Goal: Transaction & Acquisition: Obtain resource

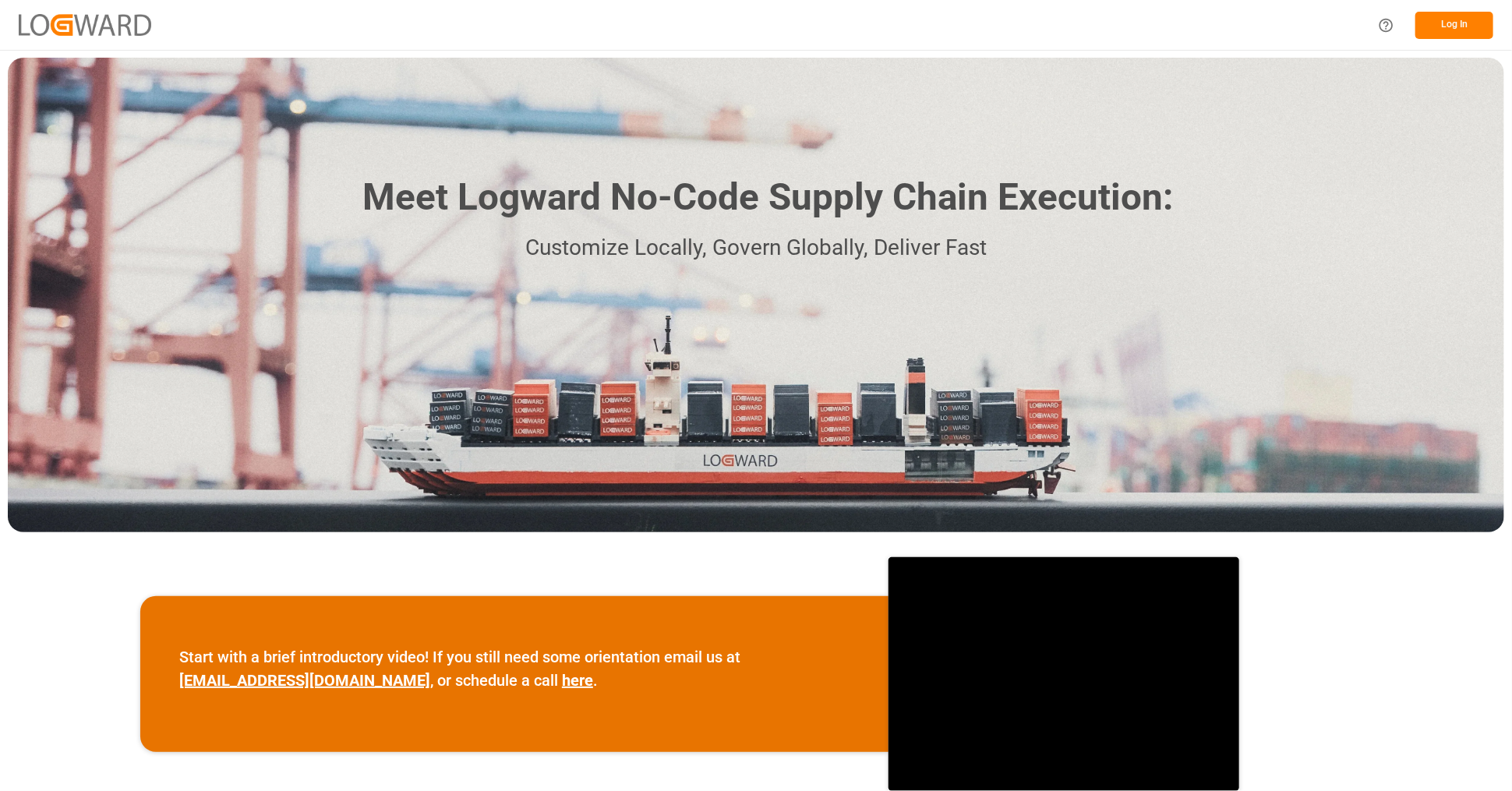
click at [1463, 21] on button "Log In" at bounding box center [1454, 25] width 78 height 28
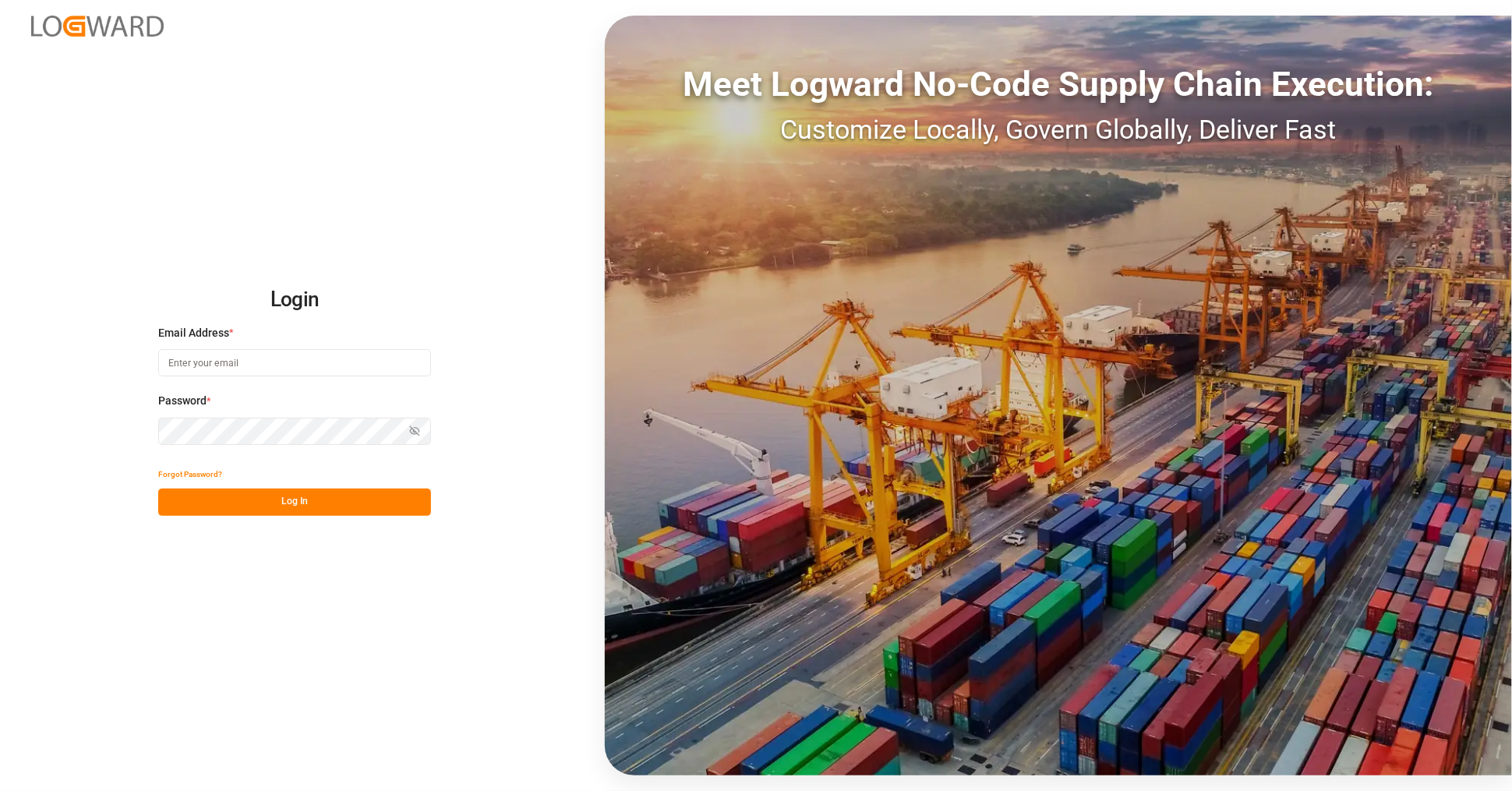
type input "[EMAIL_ADDRESS][PERSON_NAME][DOMAIN_NAME]"
click at [261, 498] on button "Log In" at bounding box center [295, 503] width 273 height 28
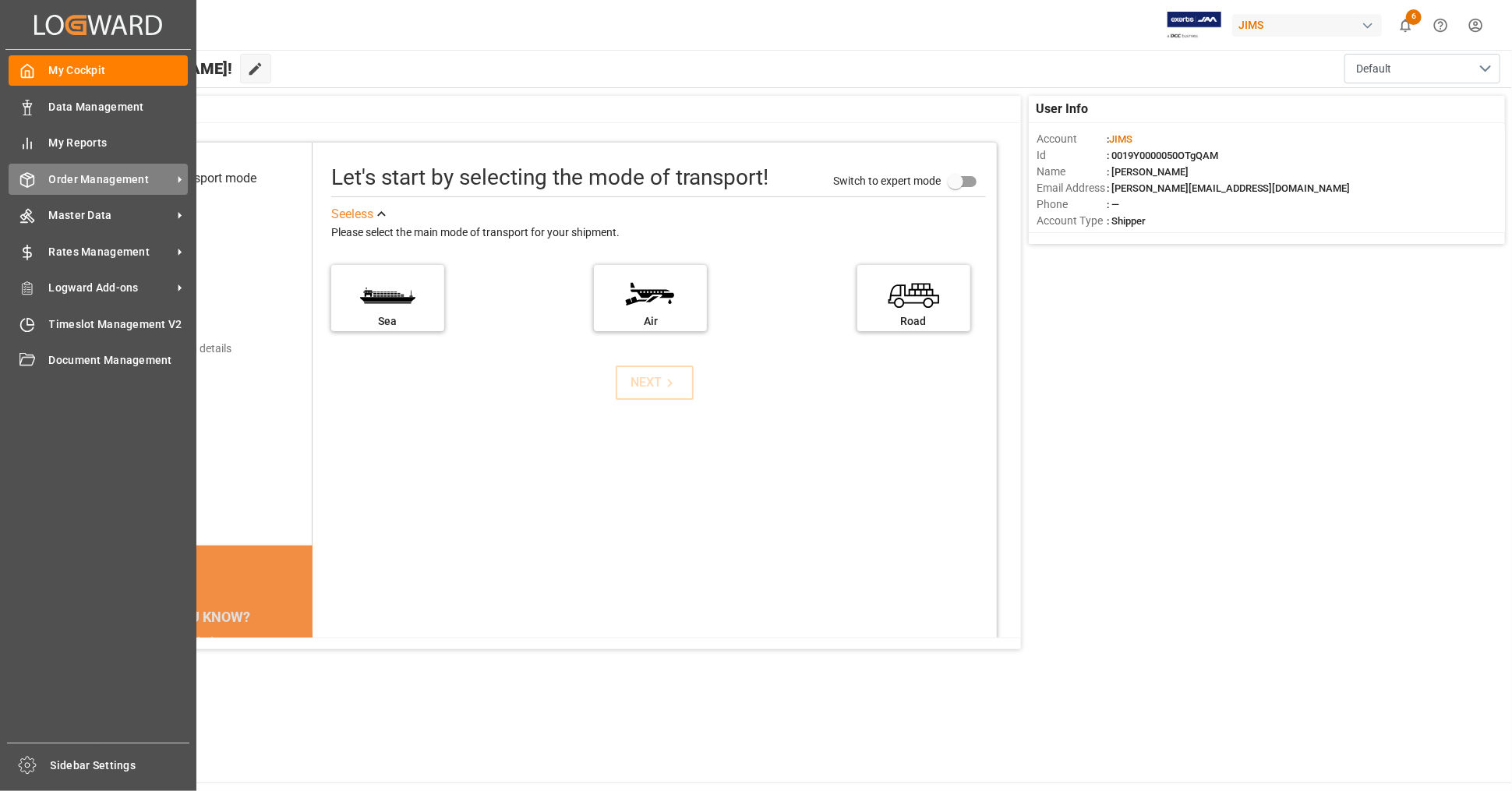
click at [121, 176] on span "Order Management" at bounding box center [110, 179] width 123 height 16
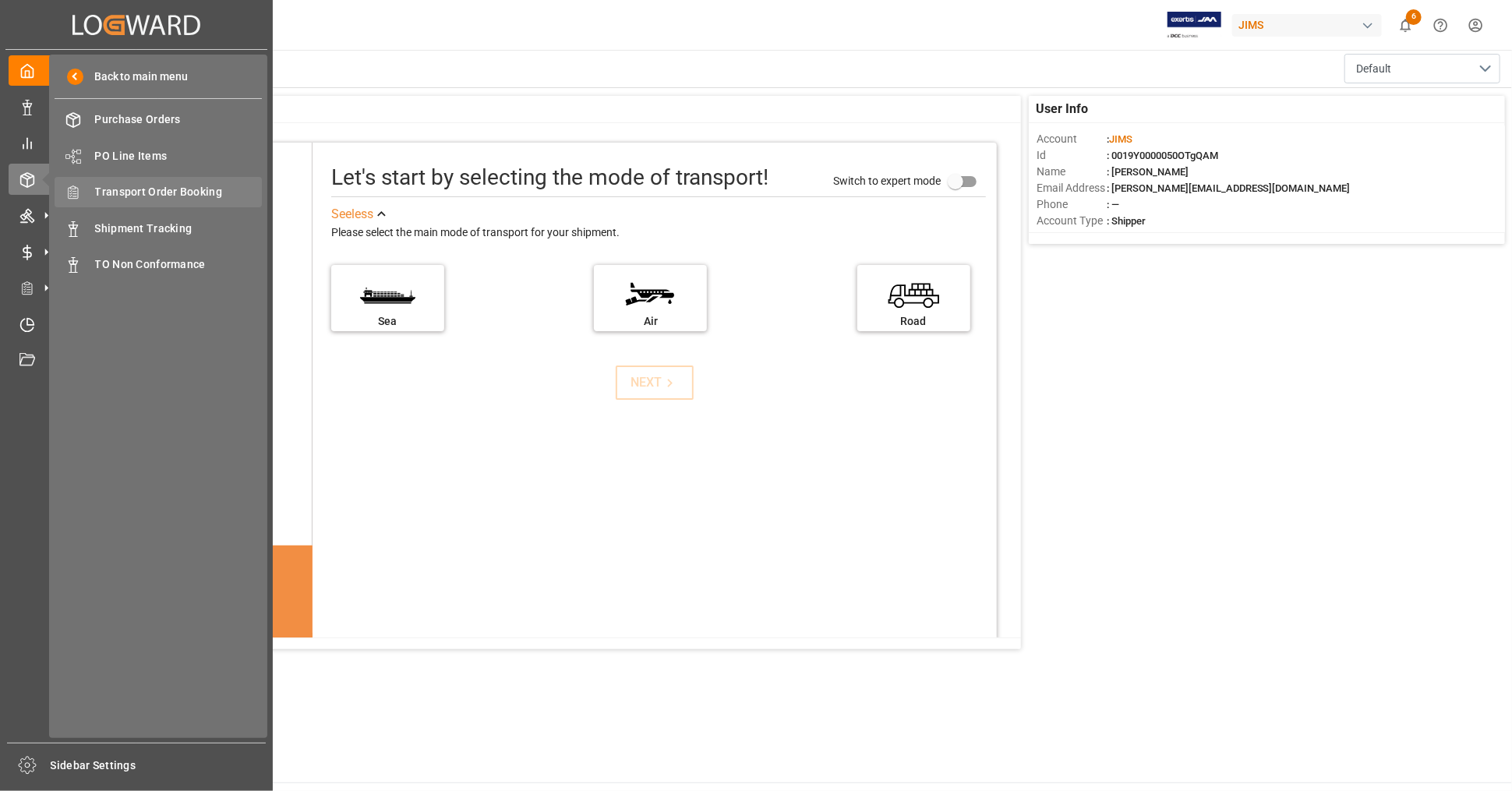
click at [188, 194] on span "Transport Order Booking" at bounding box center [179, 192] width 167 height 16
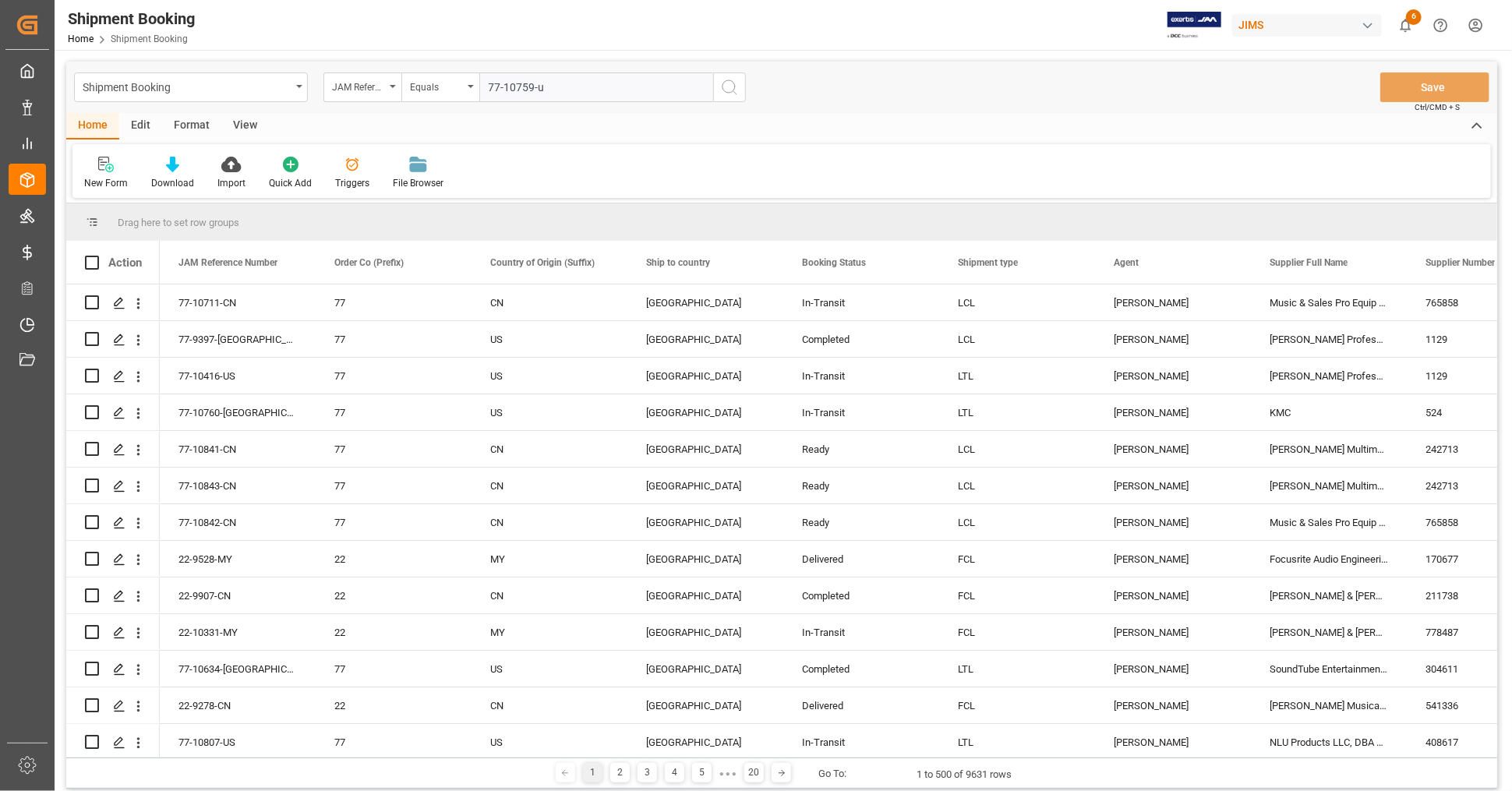
type input "77-10759-us"
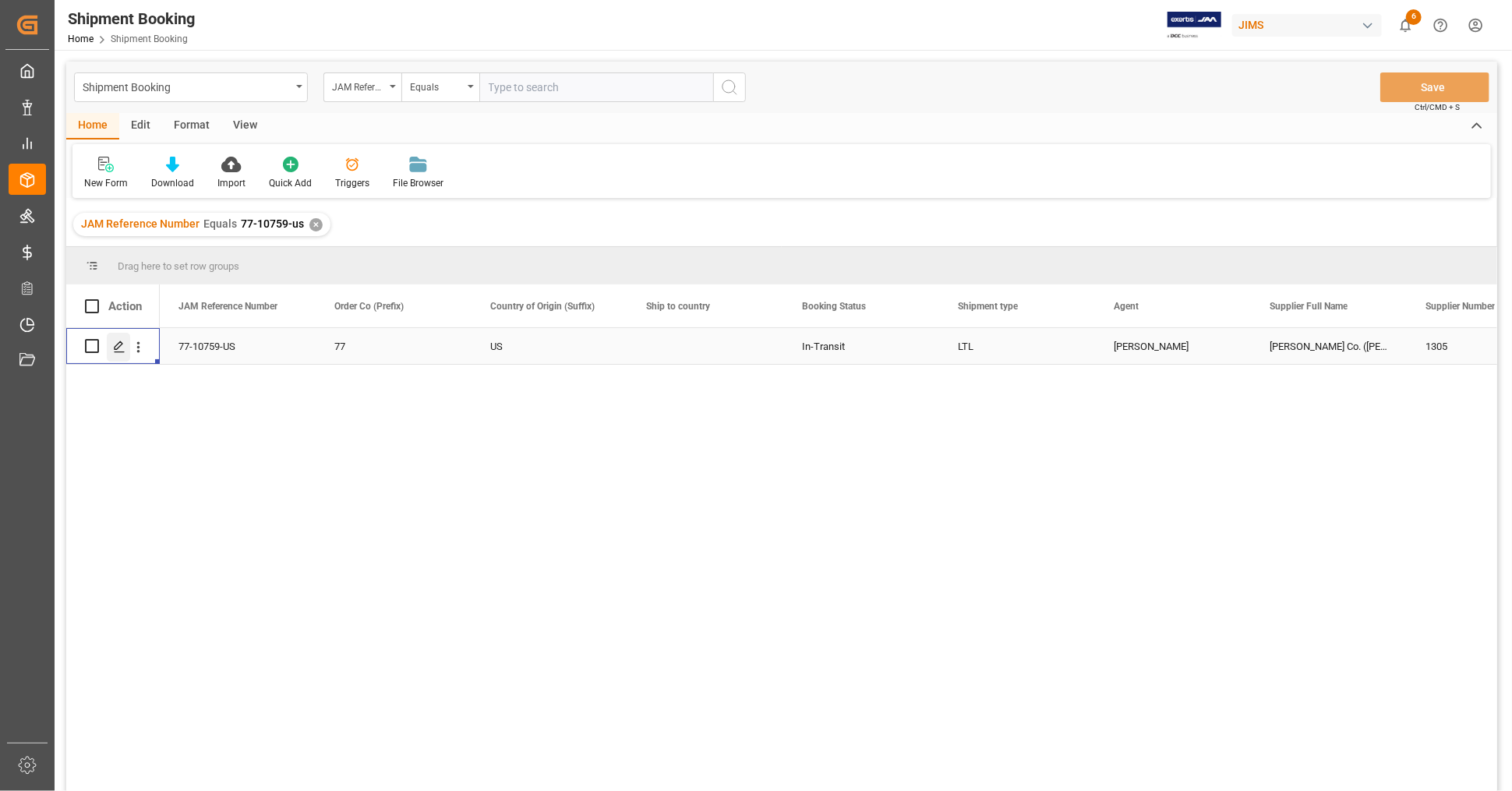
click at [120, 342] on icon "Press SPACE to select this row." at bounding box center [119, 346] width 12 height 12
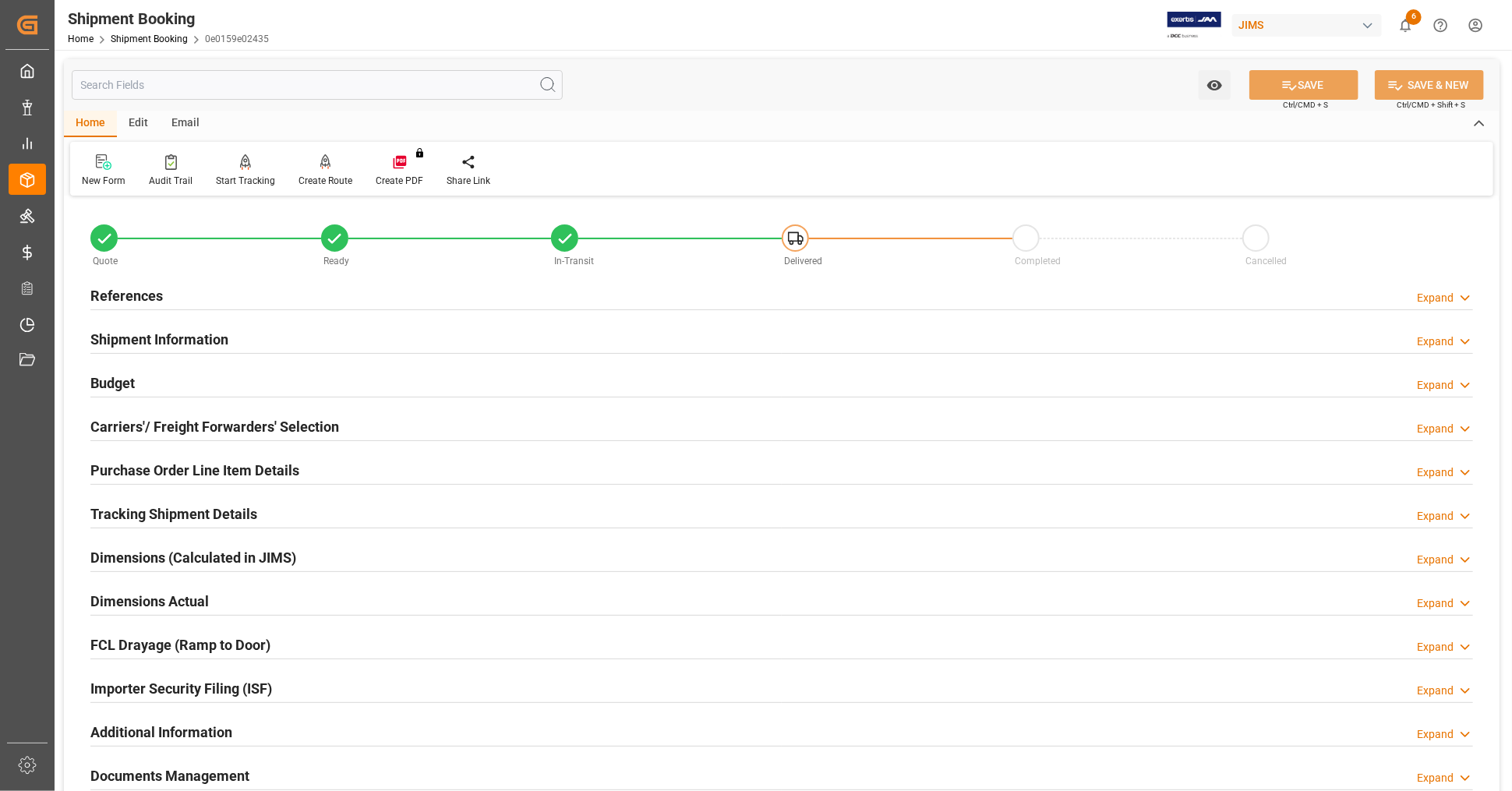
scroll to position [378, 0]
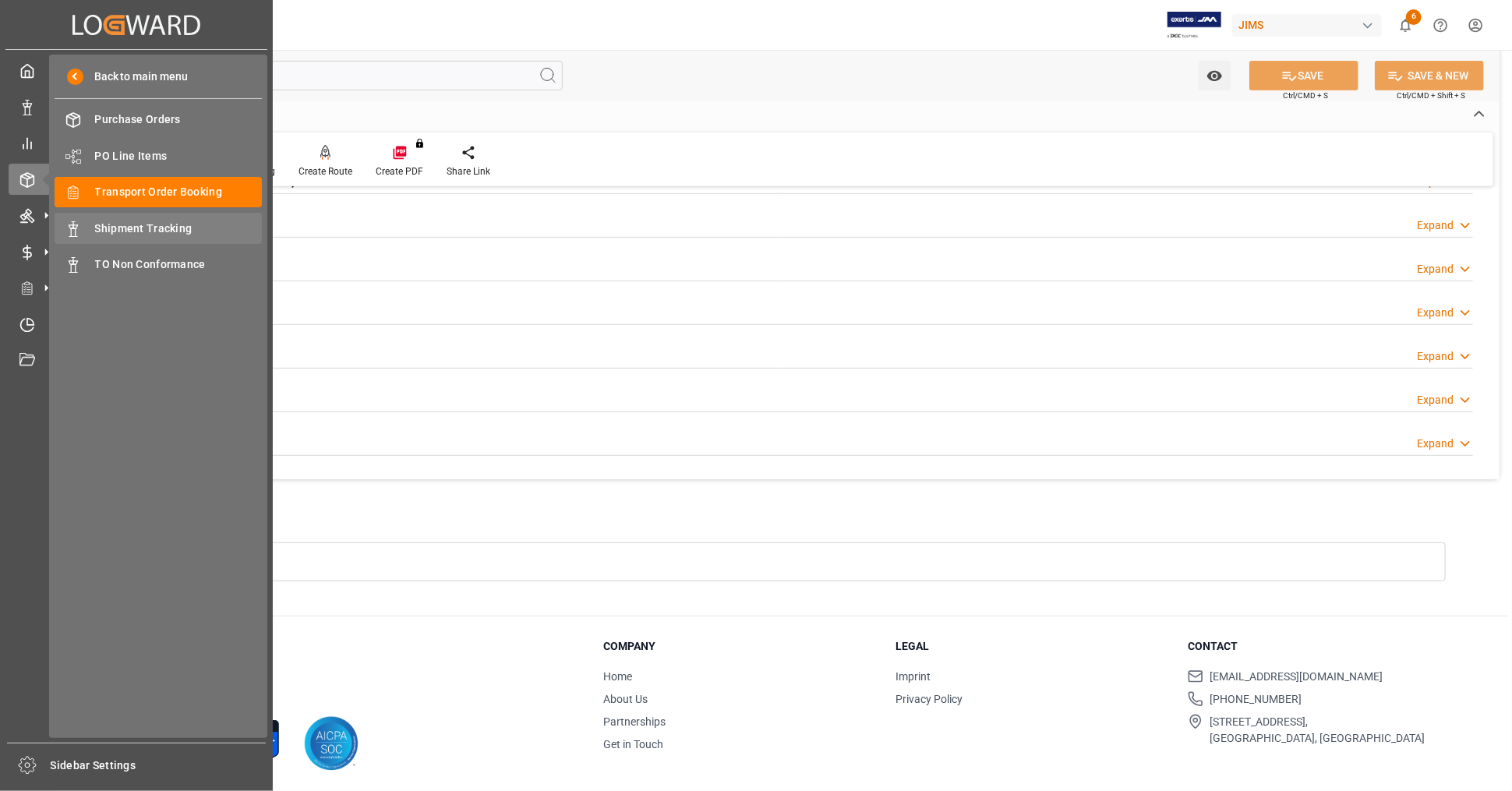
click at [165, 231] on span "Shipment Tracking" at bounding box center [179, 229] width 167 height 16
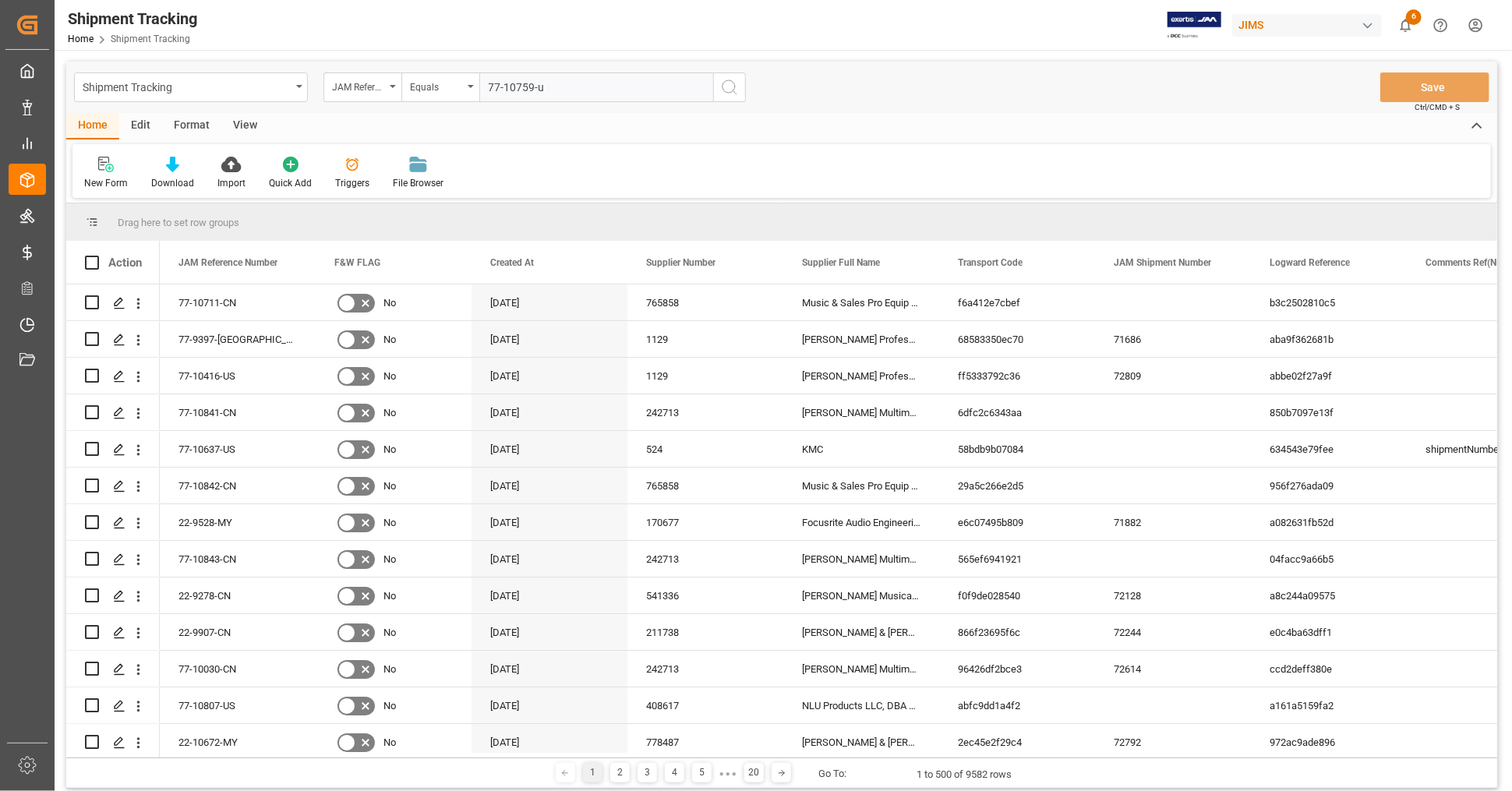
type input "77-10759-us"
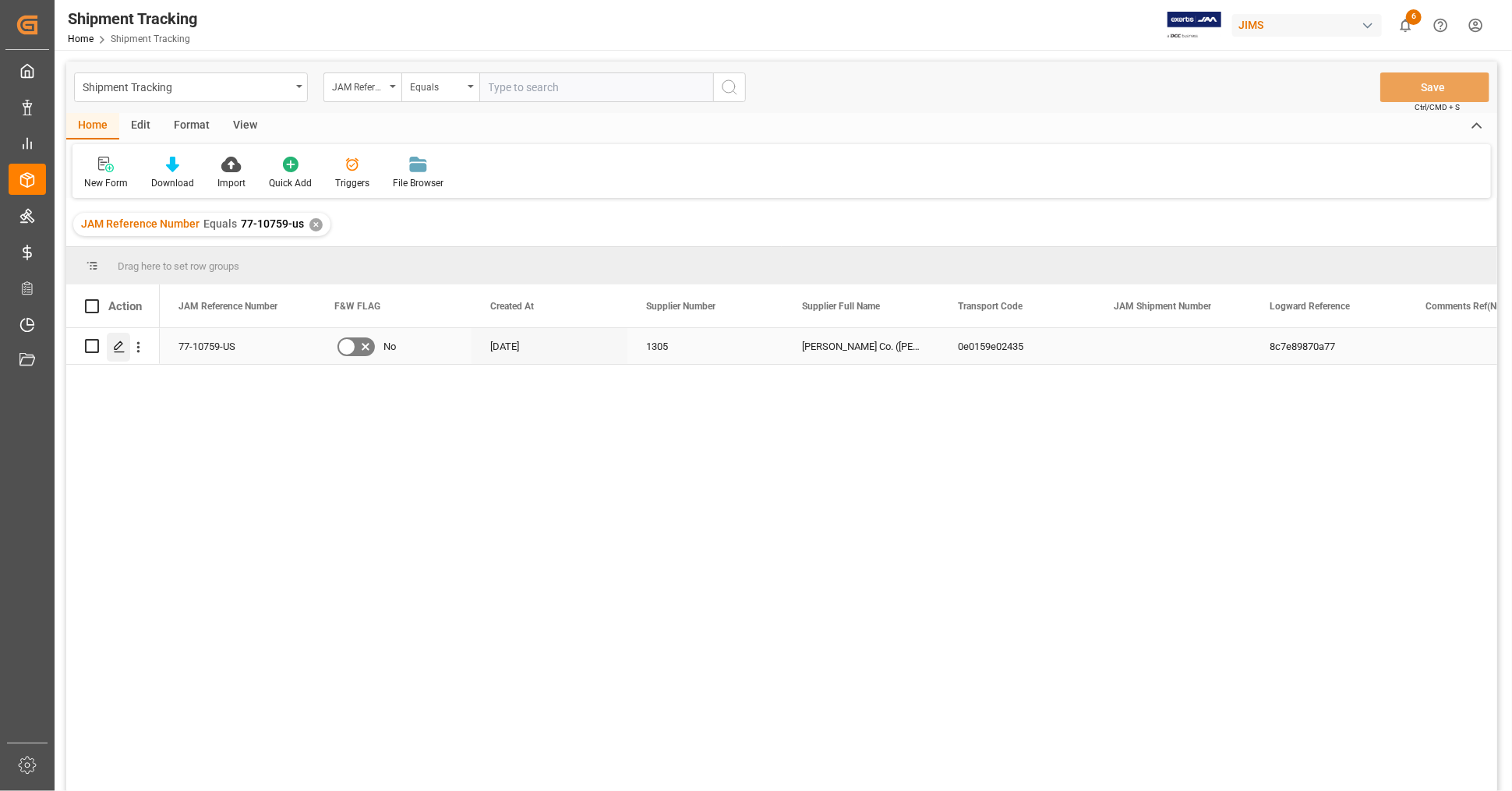
click at [120, 346] on icon "Press SPACE to select this row." at bounding box center [119, 346] width 12 height 12
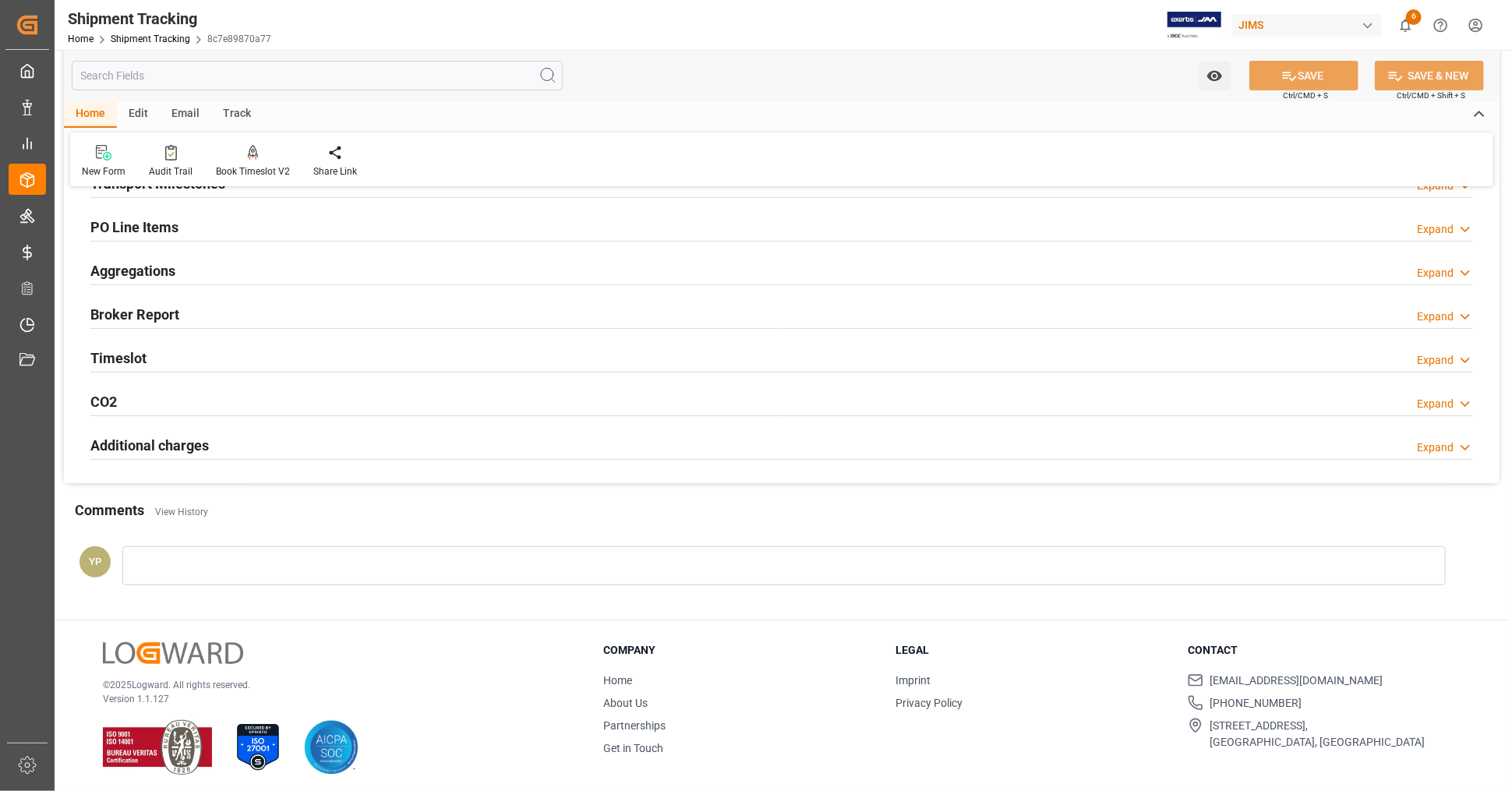
scroll to position [264, 0]
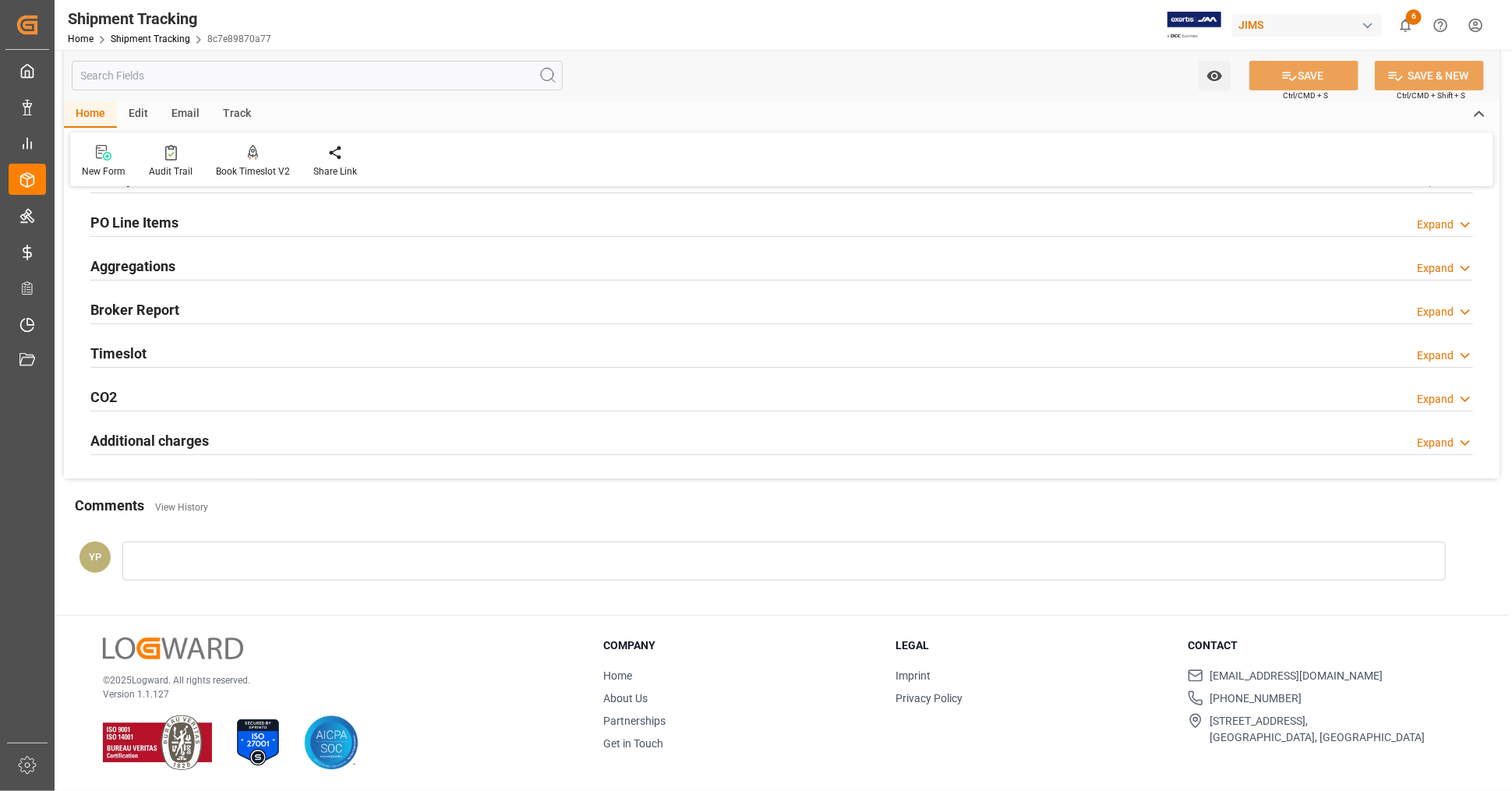
click at [179, 436] on h2 "Additional charges" at bounding box center [149, 441] width 119 height 21
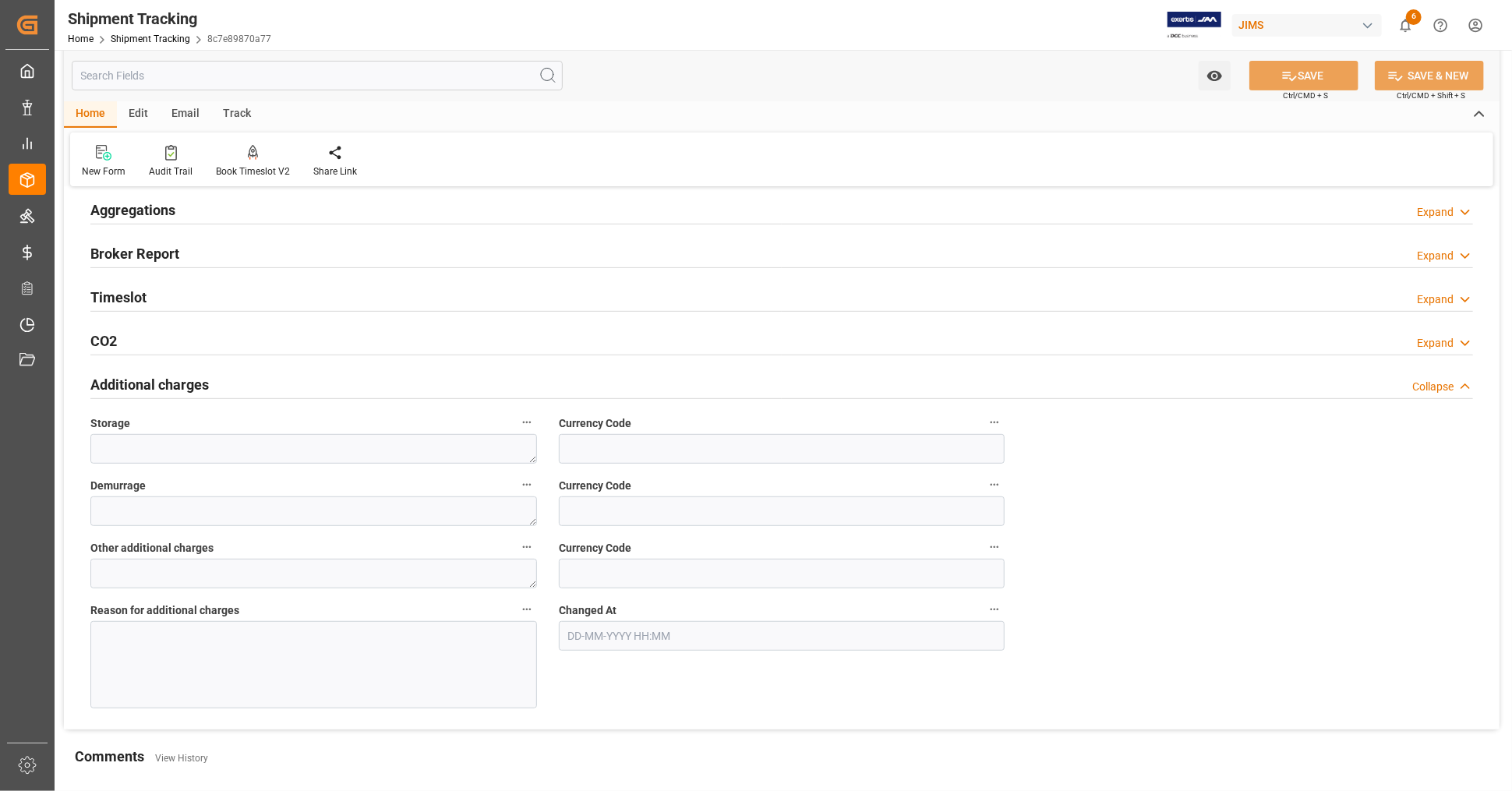
scroll to position [351, 0]
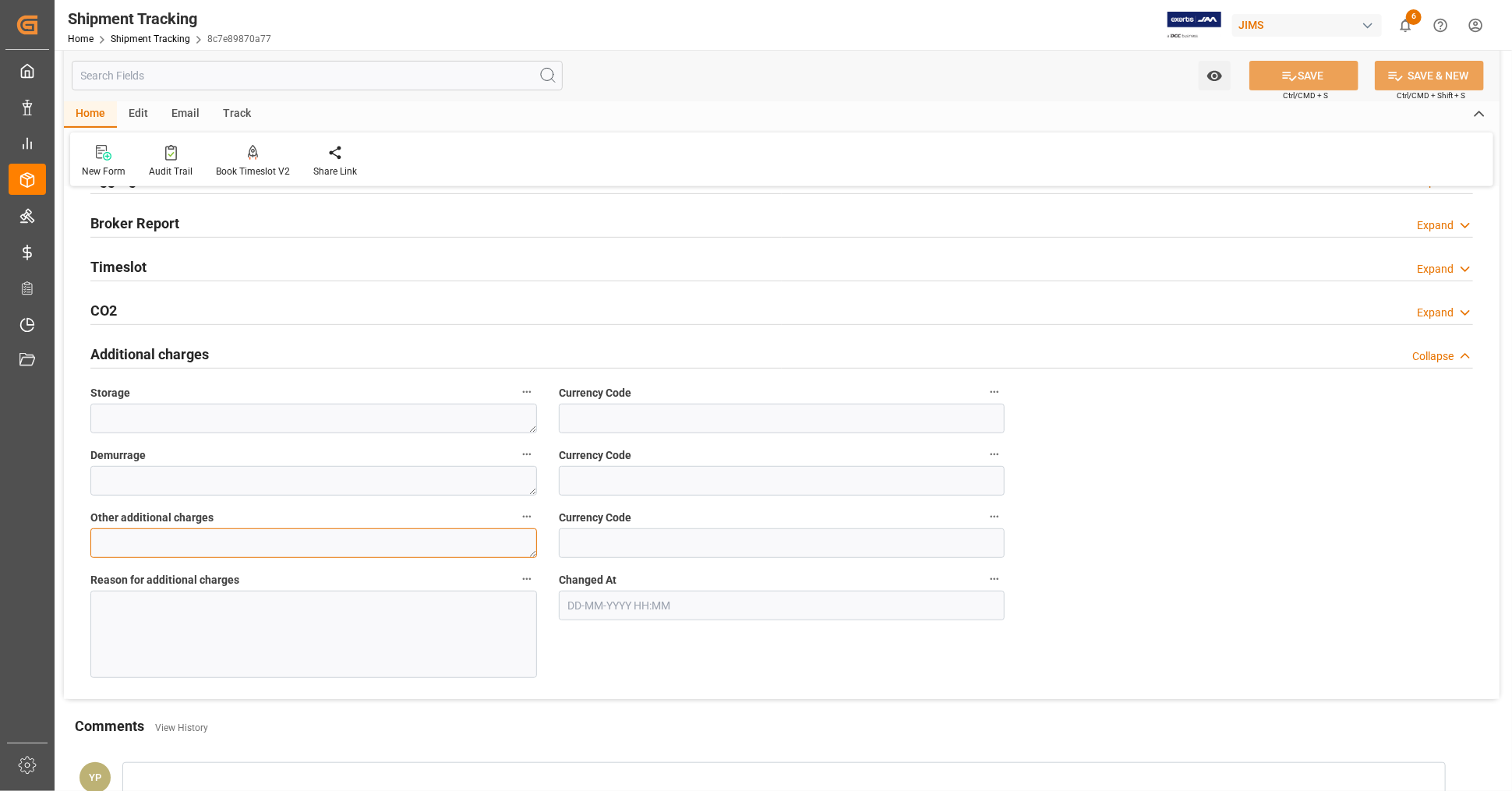
click at [190, 540] on textarea at bounding box center [313, 543] width 447 height 29
type textarea "250"
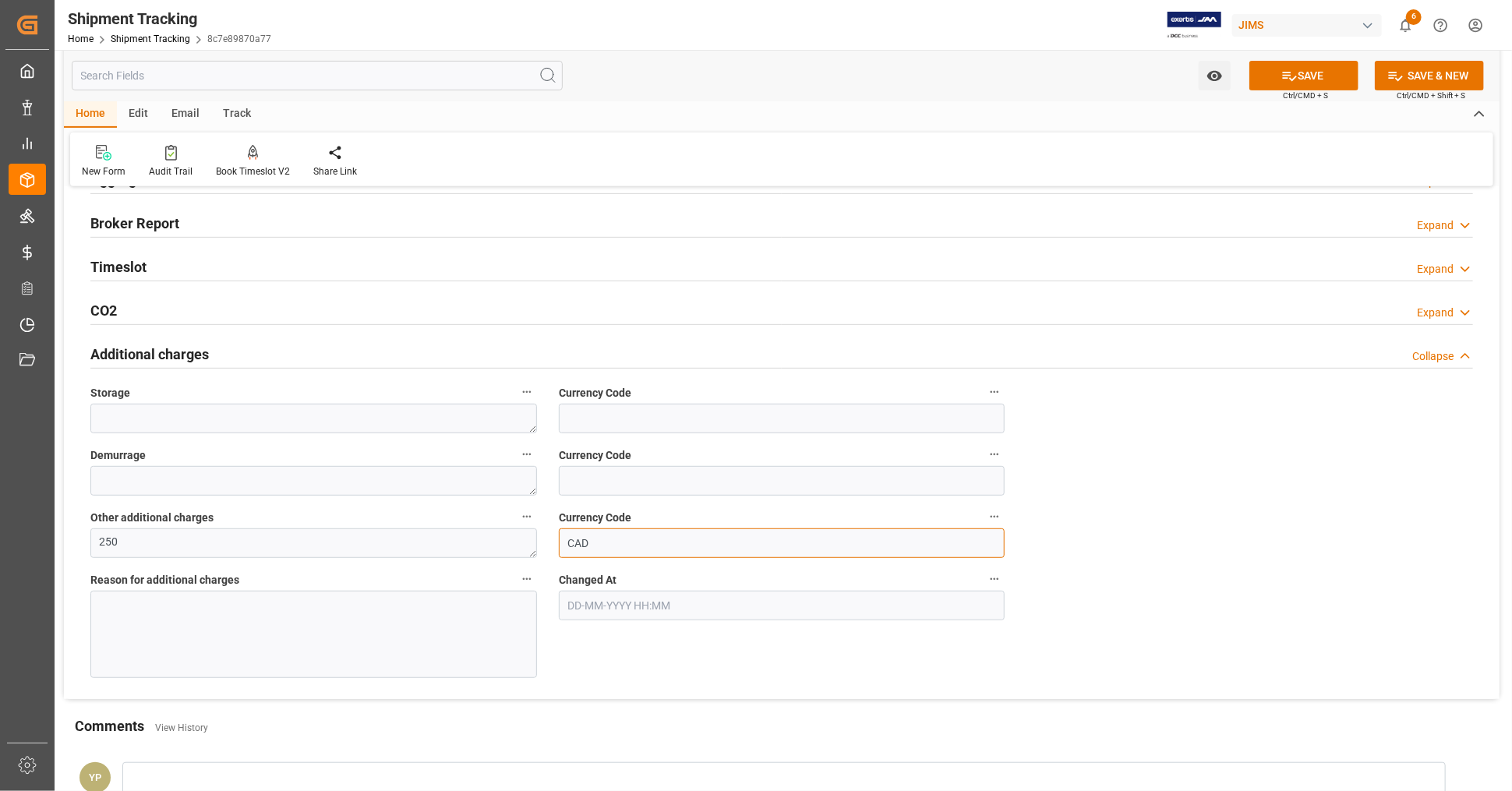
type input "CAD"
click at [237, 612] on div at bounding box center [313, 633] width 447 height 87
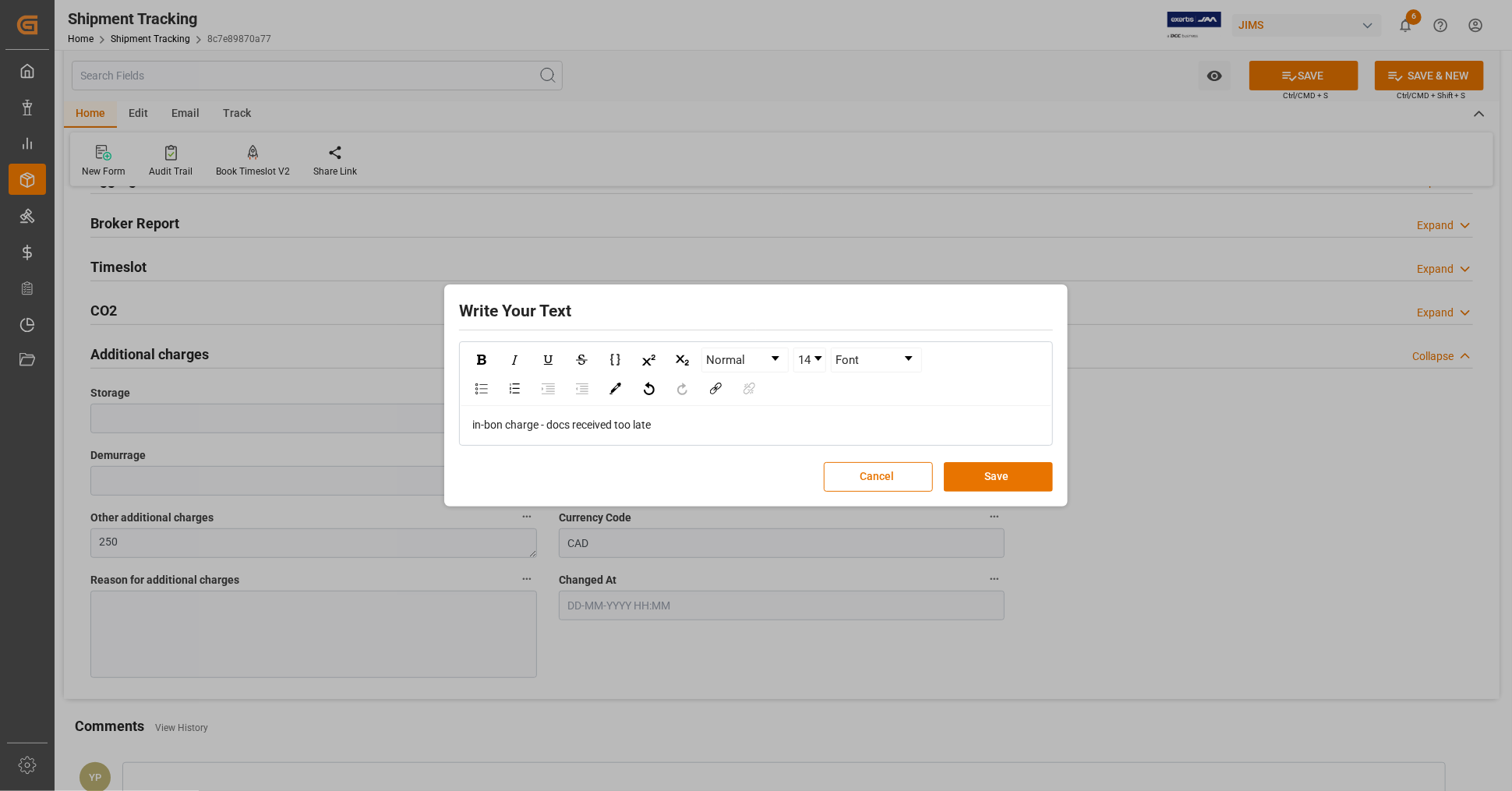
click at [499, 426] on span "in-bon charge - docs received too late" at bounding box center [562, 424] width 179 height 12
click at [1033, 482] on button "Save" at bounding box center [998, 477] width 109 height 29
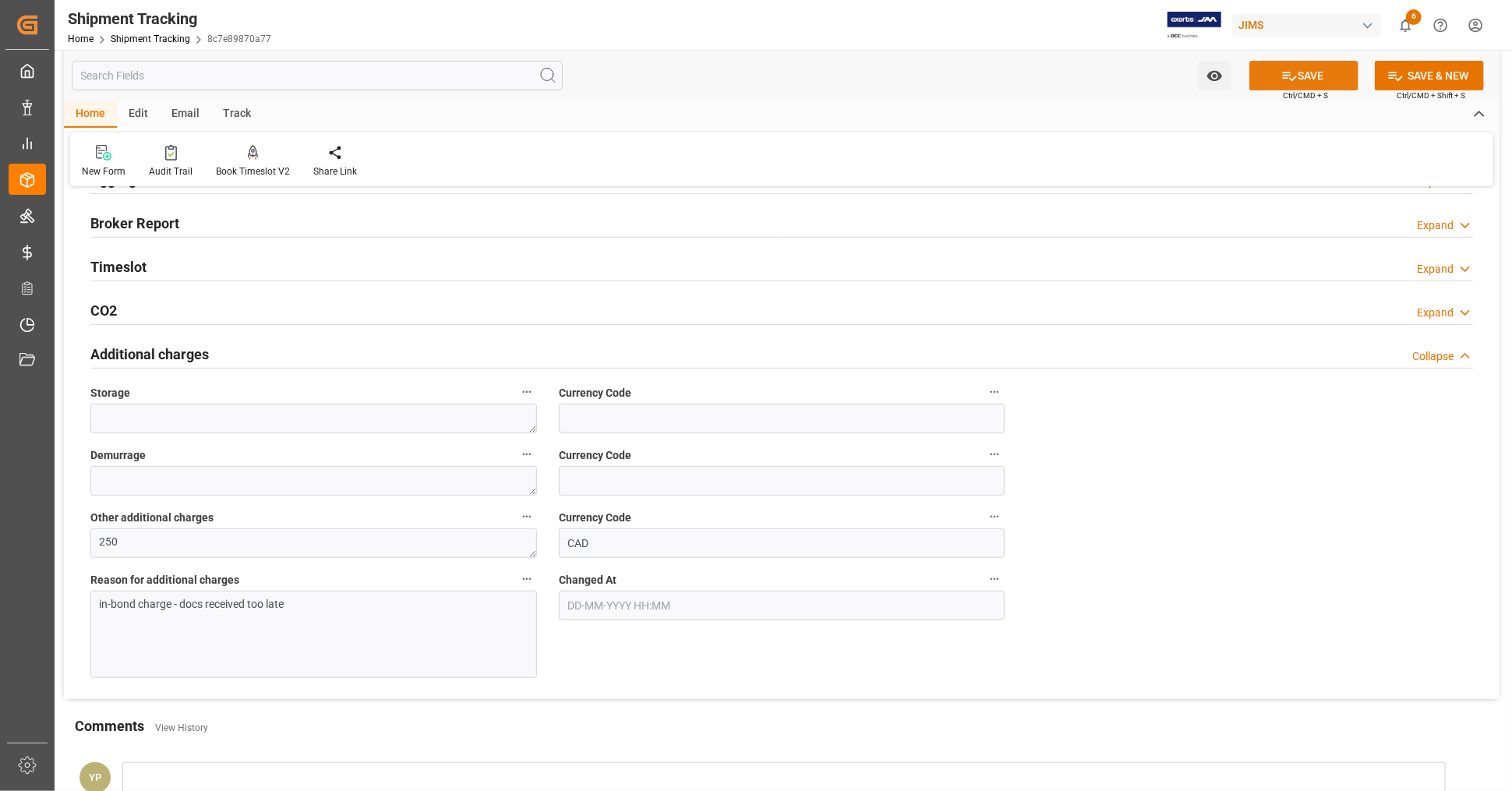
click at [1326, 74] on button "SAVE" at bounding box center [1303, 76] width 109 height 29
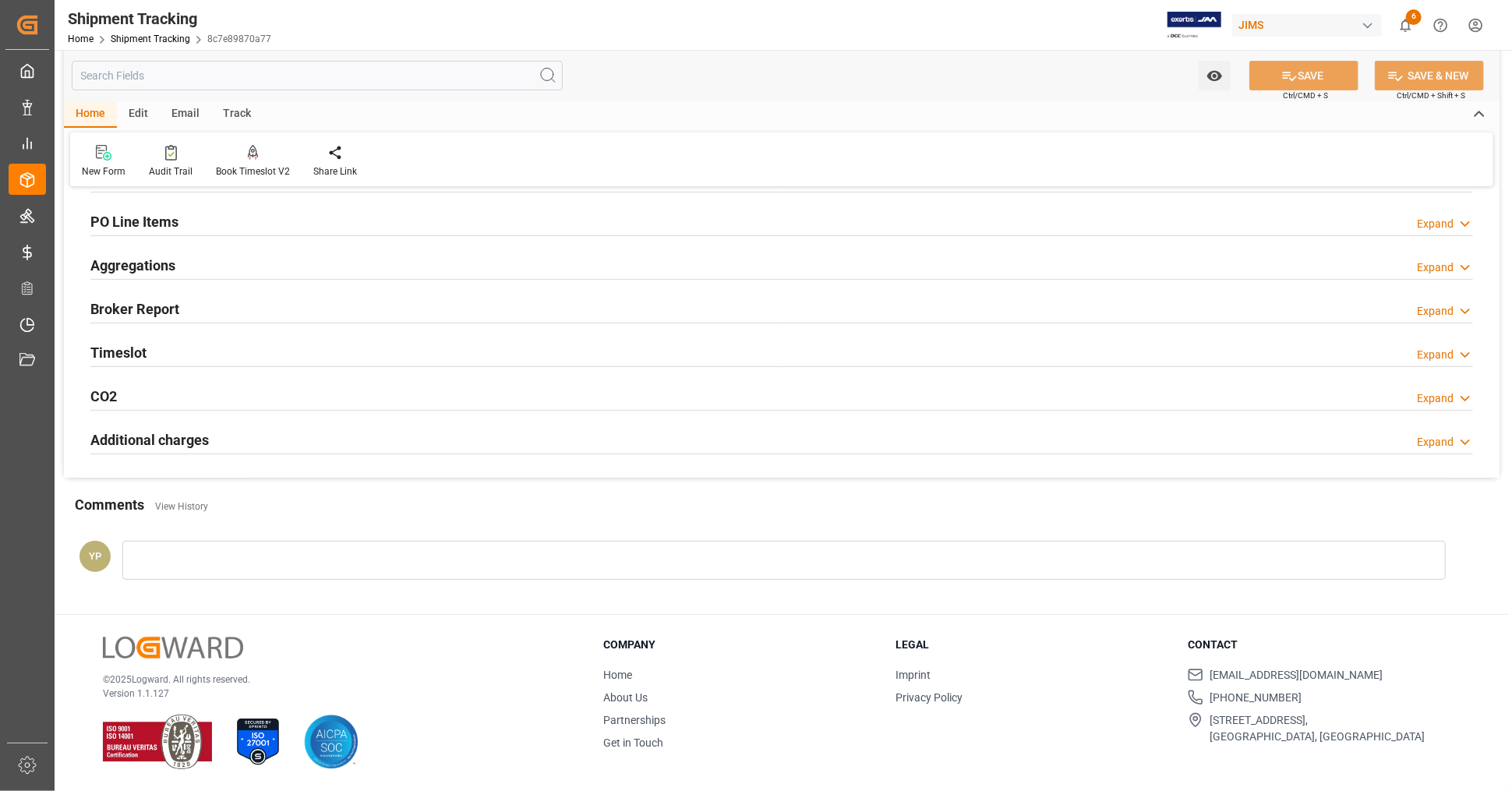
scroll to position [264, 0]
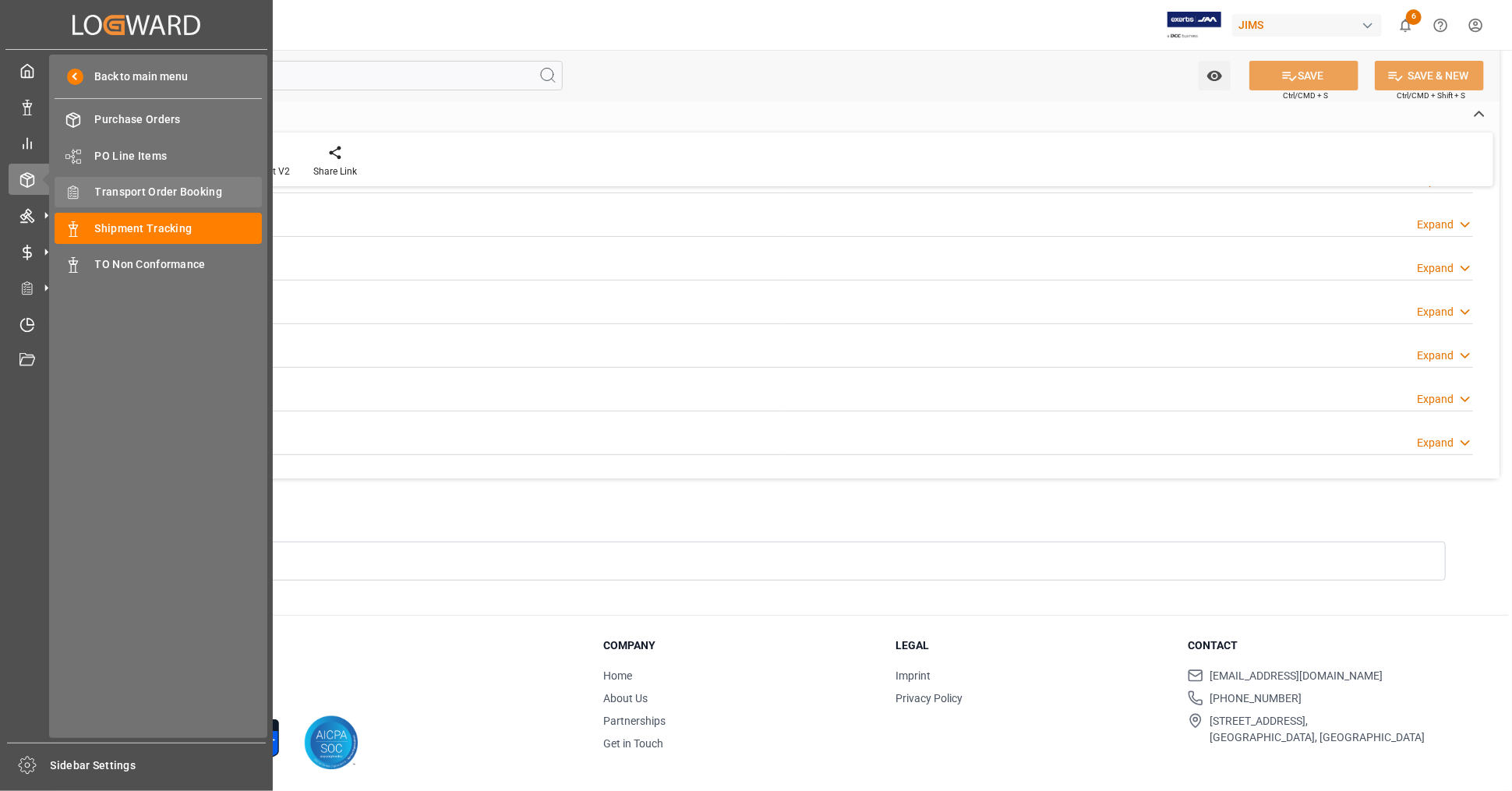
click at [182, 196] on span "Transport Order Booking" at bounding box center [179, 192] width 167 height 16
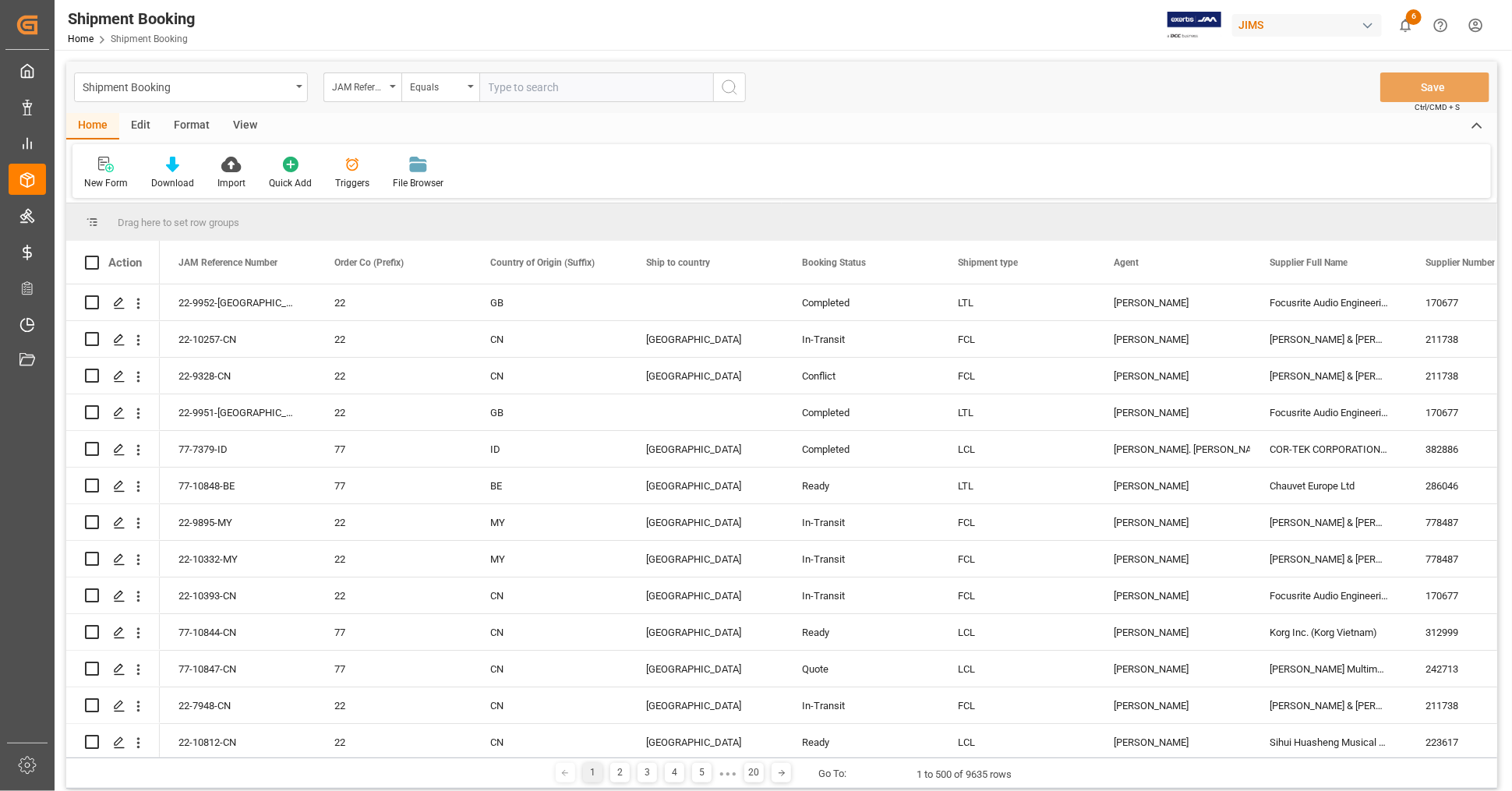
click at [232, 126] on div "View" at bounding box center [245, 126] width 48 height 27
click at [167, 165] on div at bounding box center [177, 164] width 78 height 16
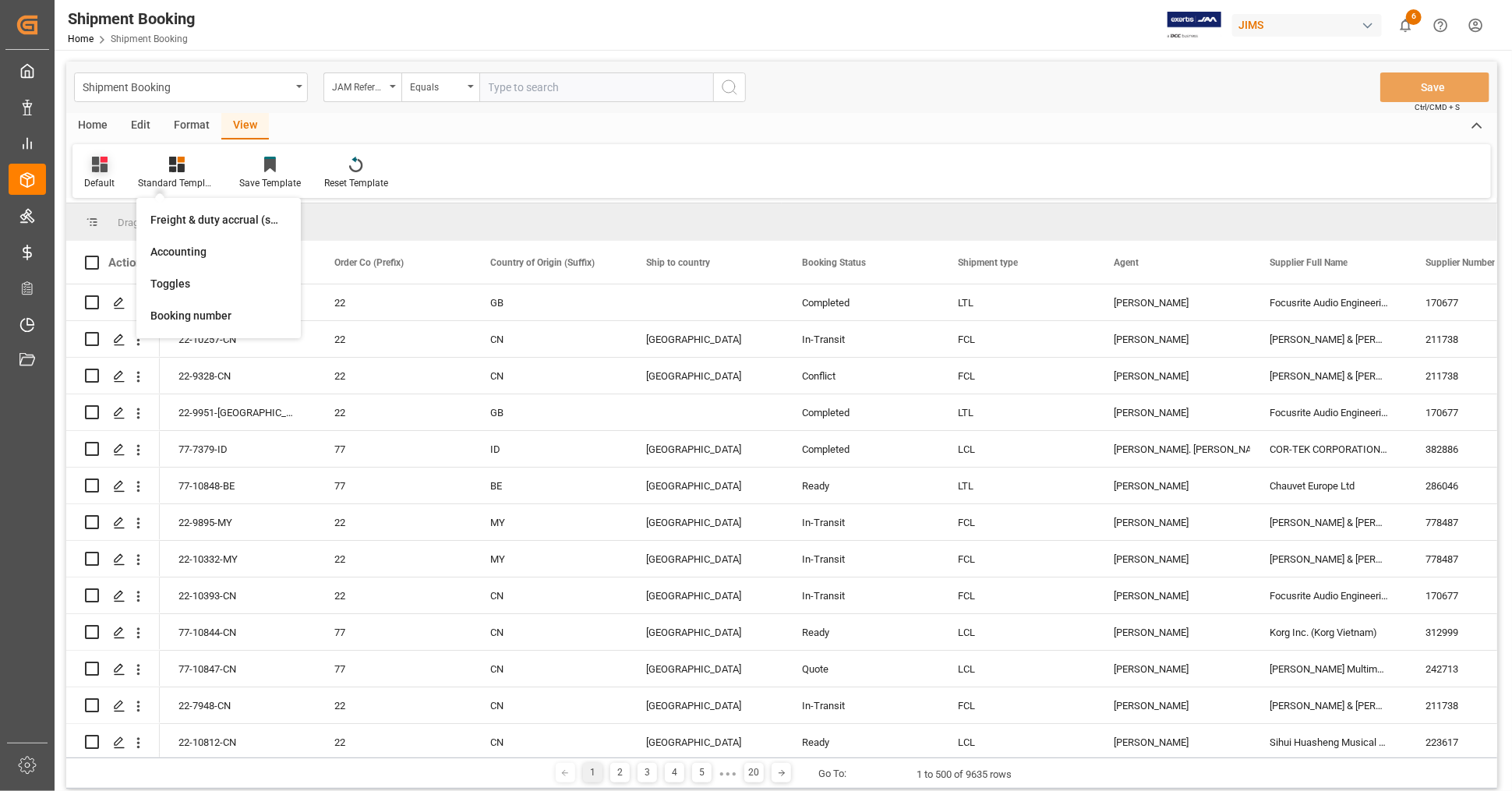
click at [104, 167] on icon at bounding box center [99, 164] width 15 height 15
click at [136, 251] on div "UPS/FedEx approval" at bounding box center [160, 252] width 136 height 16
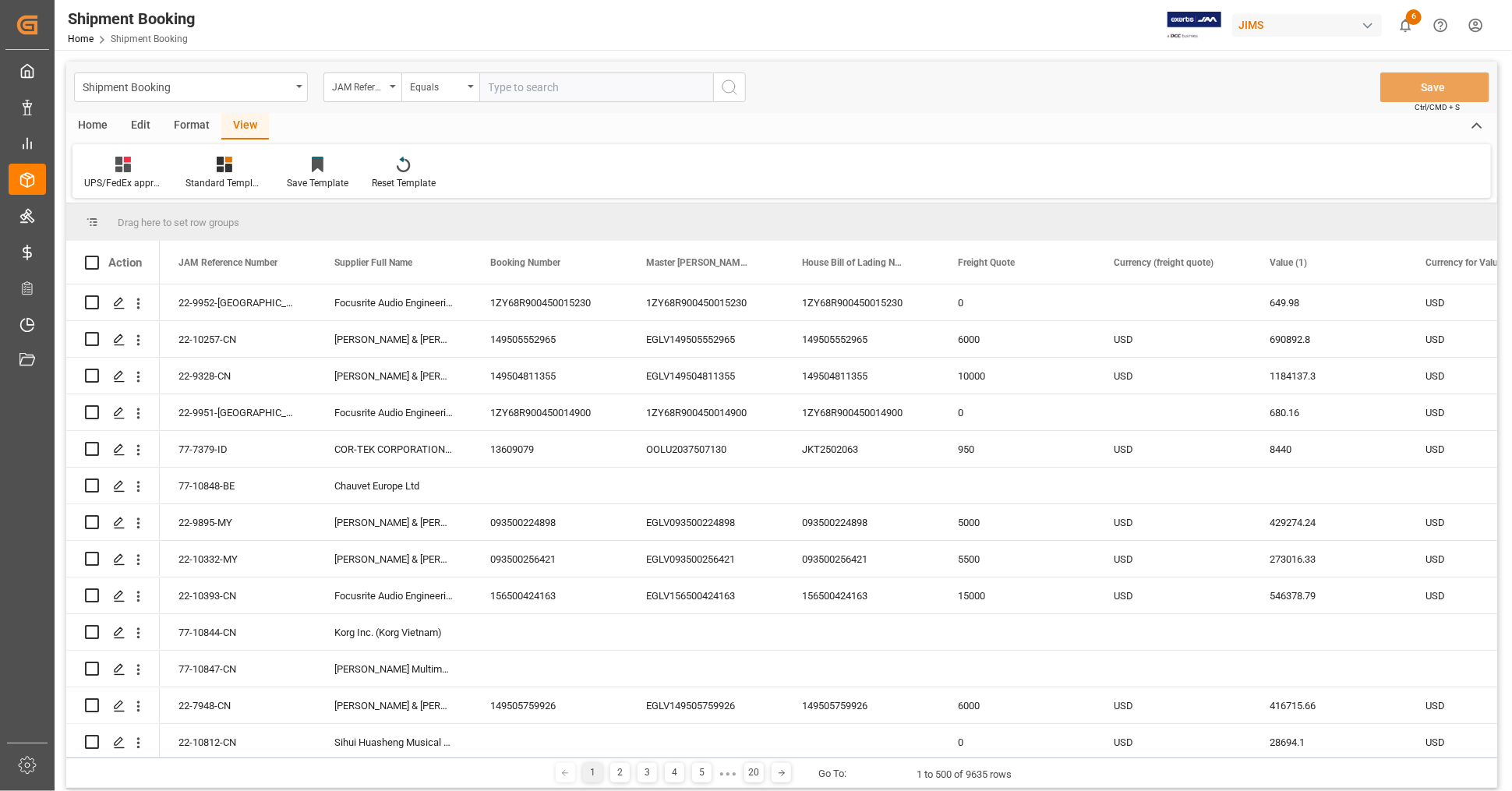
click at [97, 121] on div "Home" at bounding box center [93, 126] width 53 height 27
click at [170, 166] on icon at bounding box center [172, 164] width 13 height 15
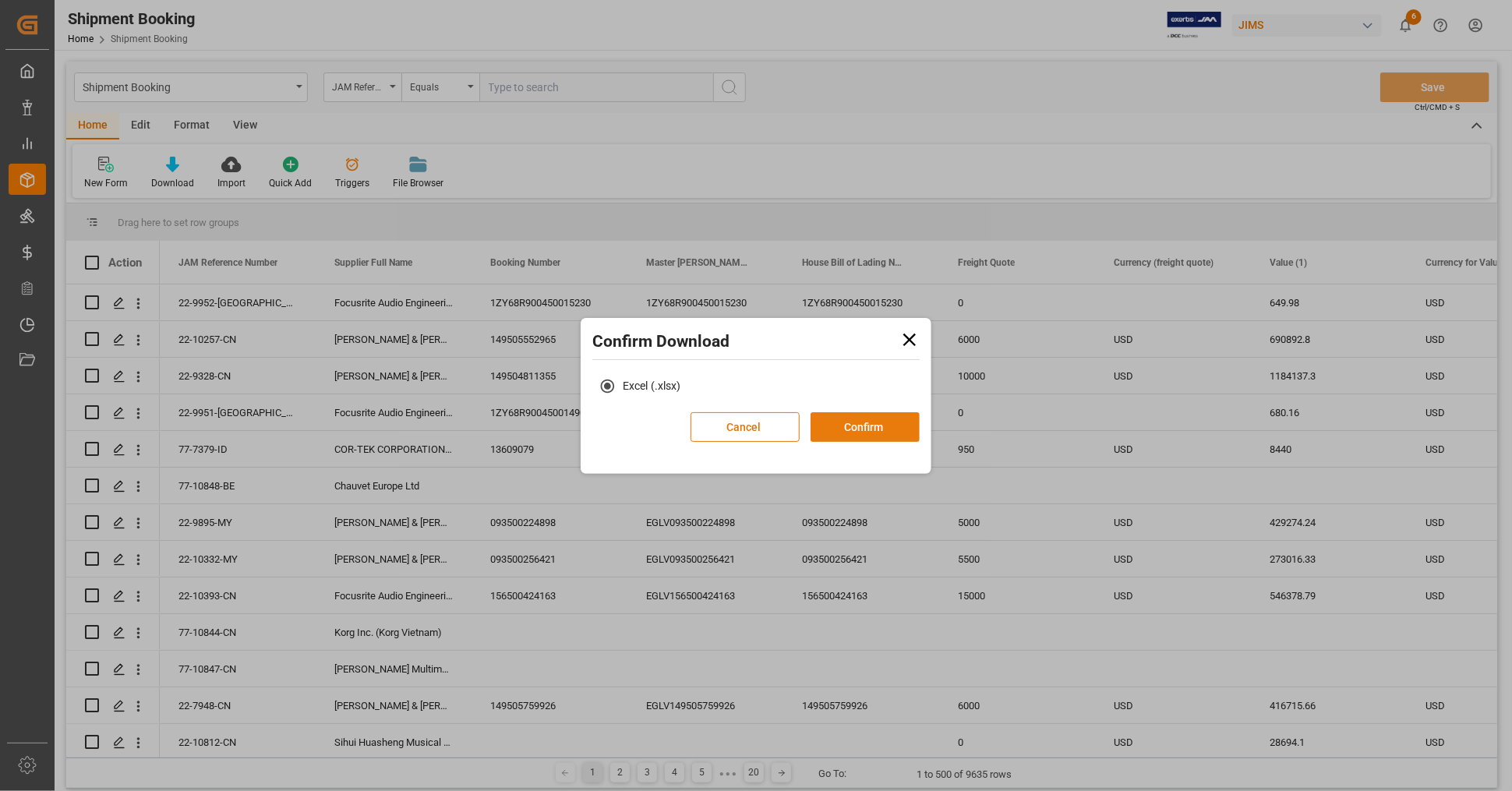
click at [875, 422] on button "Confirm" at bounding box center [865, 427] width 109 height 29
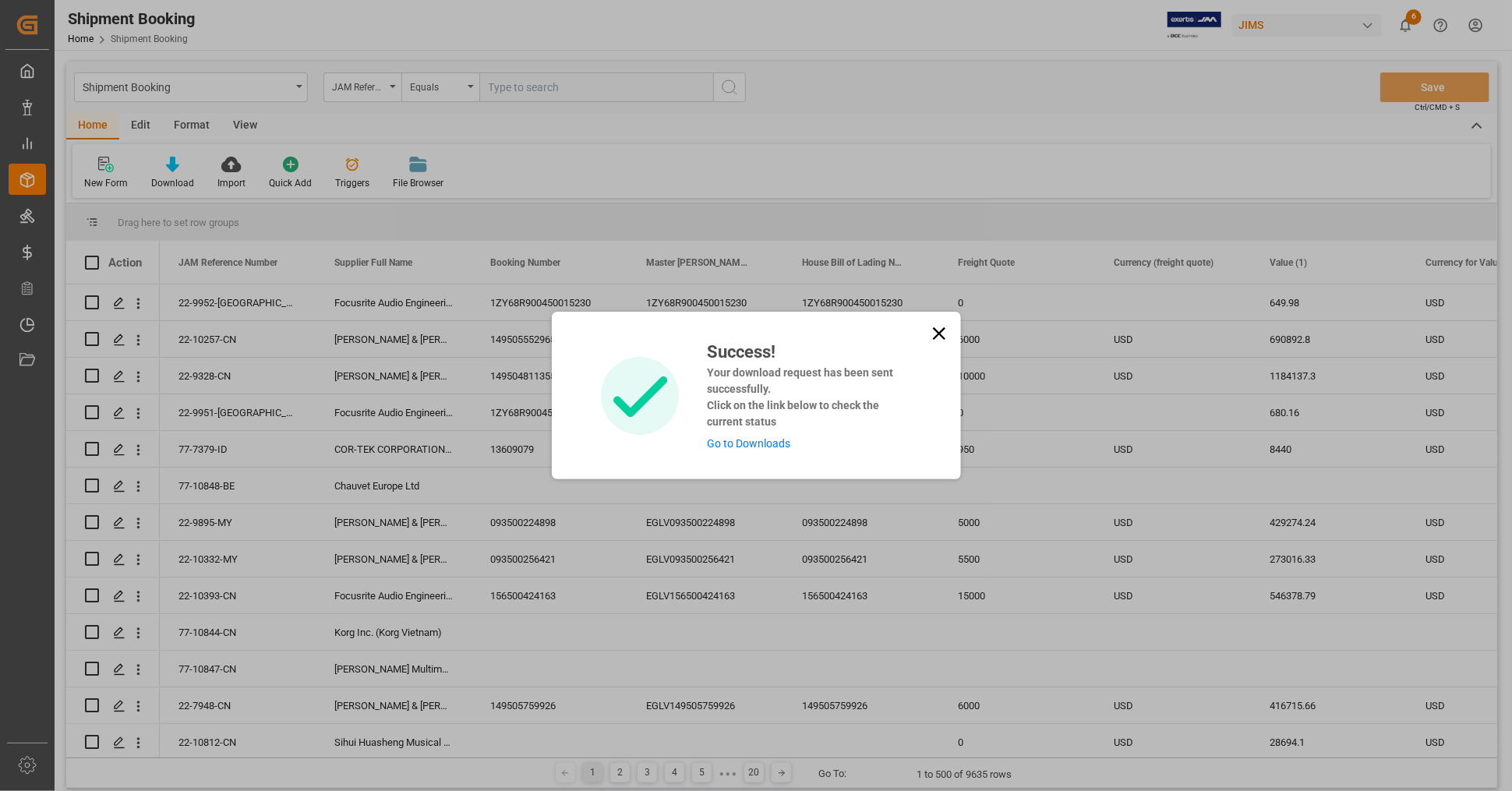
click at [763, 452] on div "Success! Your download request has been sent successfully. Click on the link be…" at bounding box center [757, 396] width 409 height 167
click at [762, 446] on link "Go to Downloads" at bounding box center [748, 443] width 84 height 12
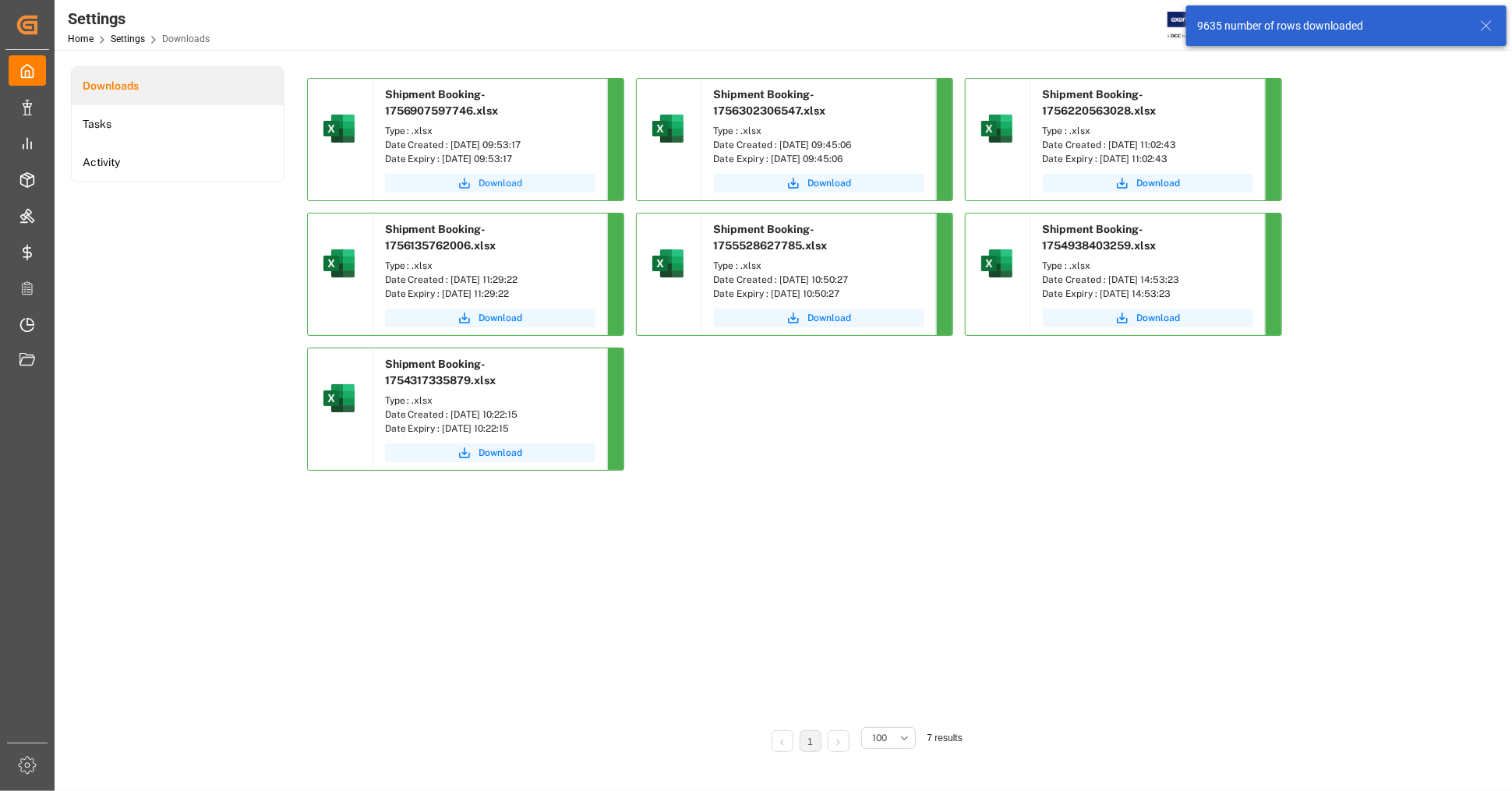
click at [495, 184] on span "Download" at bounding box center [501, 183] width 44 height 14
